Goal: Task Accomplishment & Management: Manage account settings

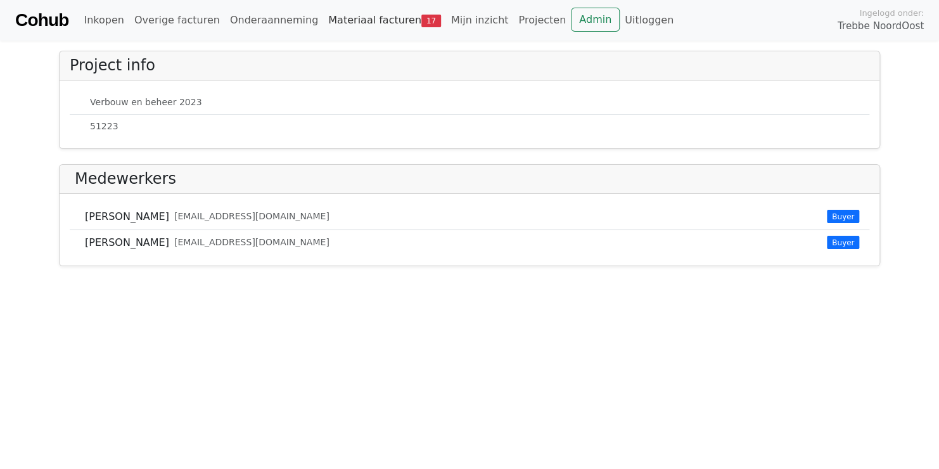
click at [342, 19] on link "Materiaal facturen 17" at bounding box center [384, 20] width 123 height 25
click at [328, 11] on link "Materiaal facturen 17" at bounding box center [384, 20] width 123 height 25
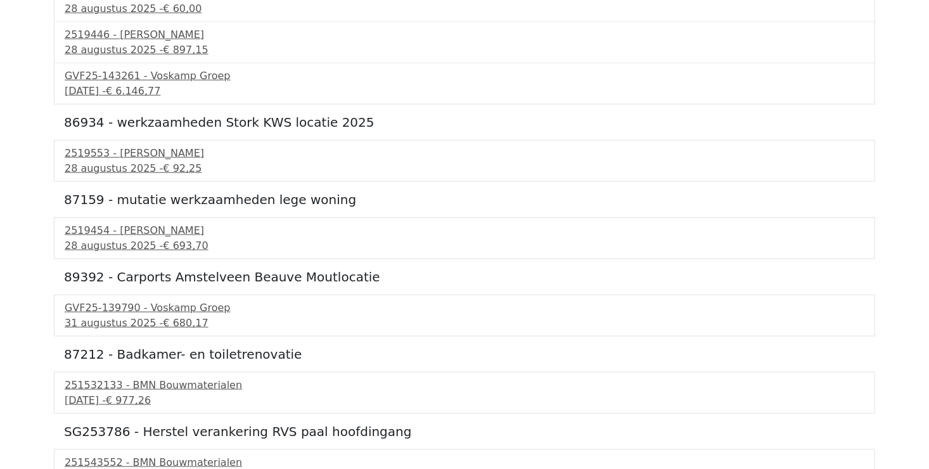
scroll to position [624, 0]
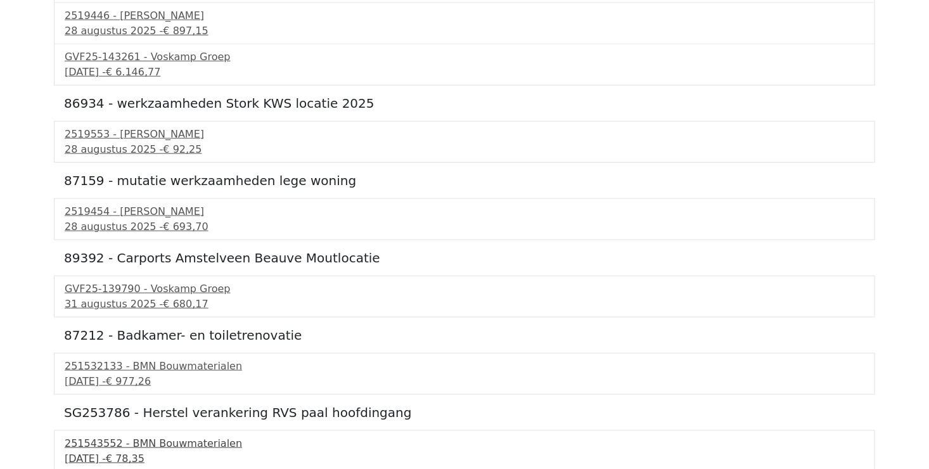
click at [189, 438] on div "251543552 - BMN Bouwmaterialen" at bounding box center [465, 443] width 800 height 15
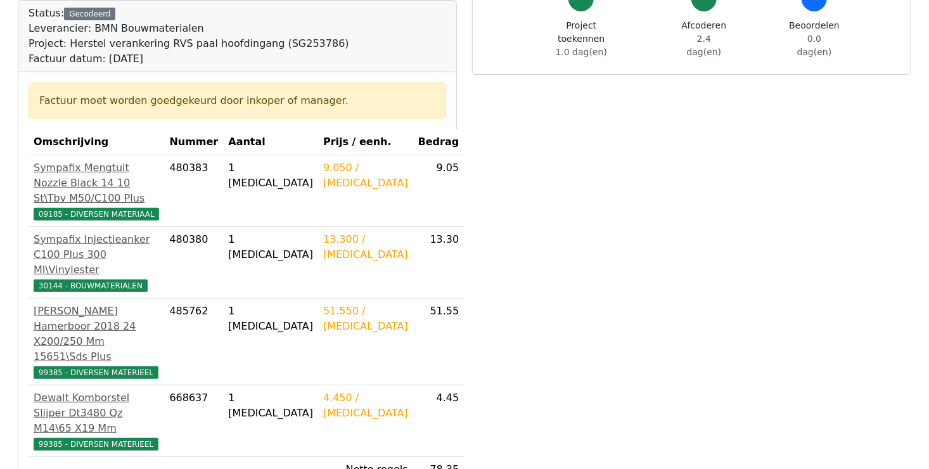
scroll to position [253, 0]
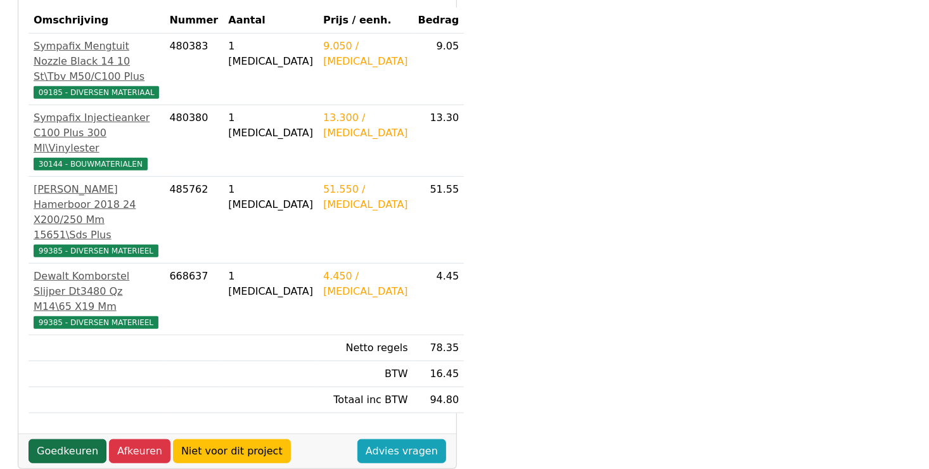
click at [75, 439] on link "Goedkeuren" at bounding box center [68, 451] width 78 height 24
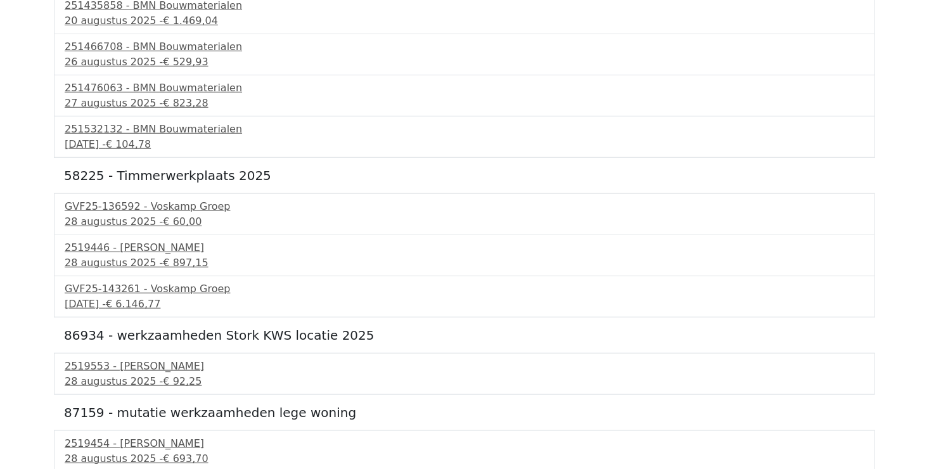
scroll to position [583, 0]
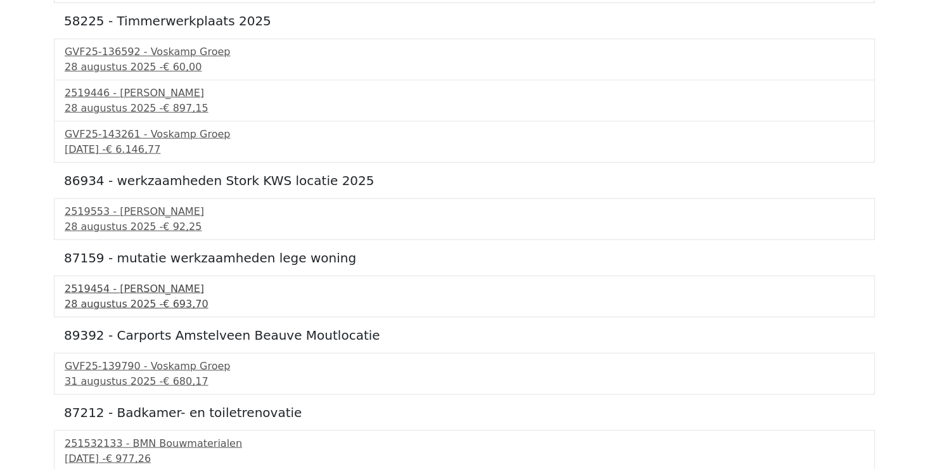
click at [106, 297] on div "[DATE] - € 693,70" at bounding box center [465, 304] width 800 height 15
click at [197, 451] on div "4 september 2025 - € 977,26" at bounding box center [465, 458] width 800 height 15
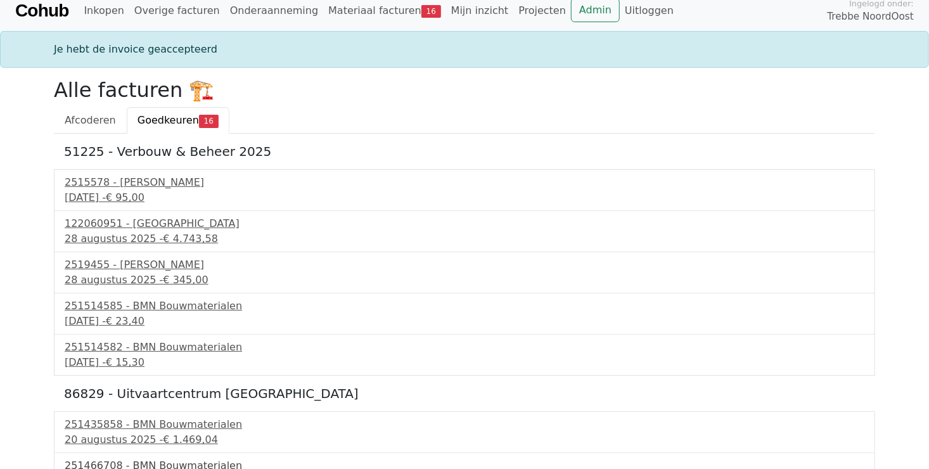
scroll to position [0, 0]
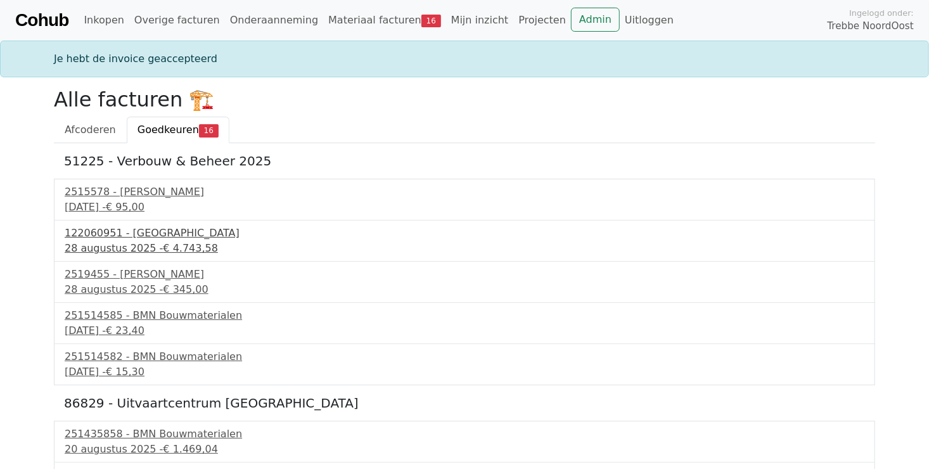
click at [148, 240] on div "122060951 - PontMeyer" at bounding box center [465, 233] width 800 height 15
click at [144, 367] on span "€ 15,30" at bounding box center [125, 372] width 39 height 12
click at [155, 135] on span "Goedkeuren" at bounding box center [168, 130] width 61 height 12
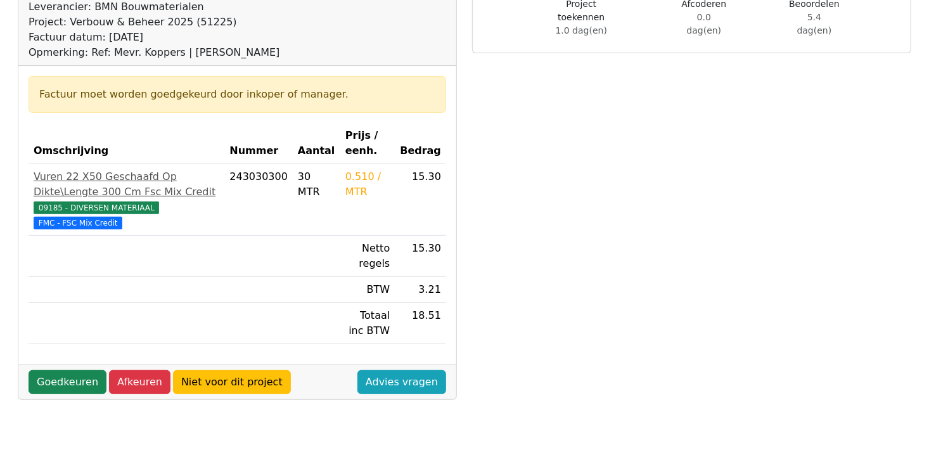
scroll to position [190, 0]
